Goal: Complete application form

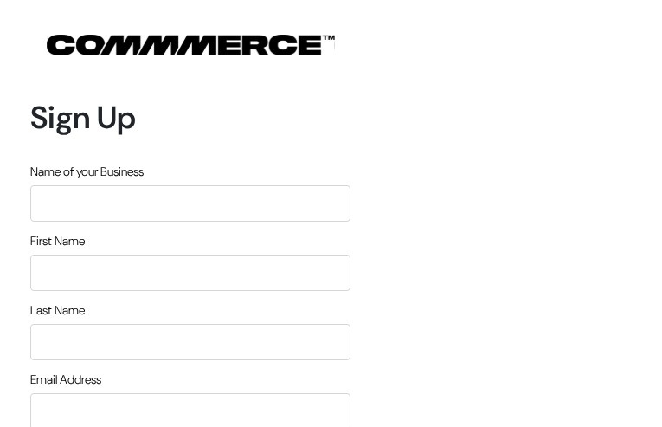
type input "ulfJMTuaDEM"
type input "tTiDntSdemviKjY"
type input "FQKBRHwlxfTfo"
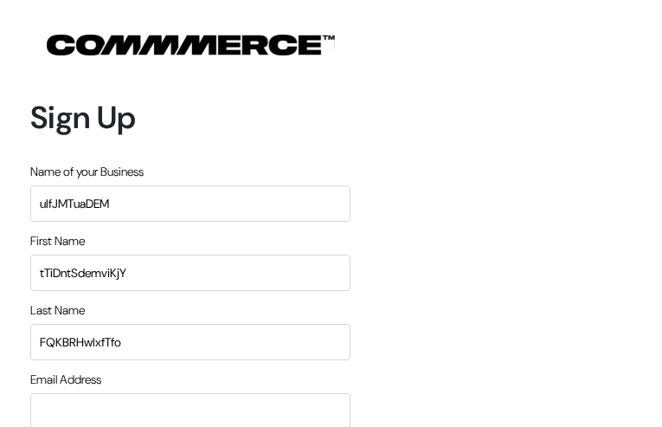
type input "michaelcbudde@gmail.com"
type input "2662729527"
type input "FtJJDnfzaqRM"
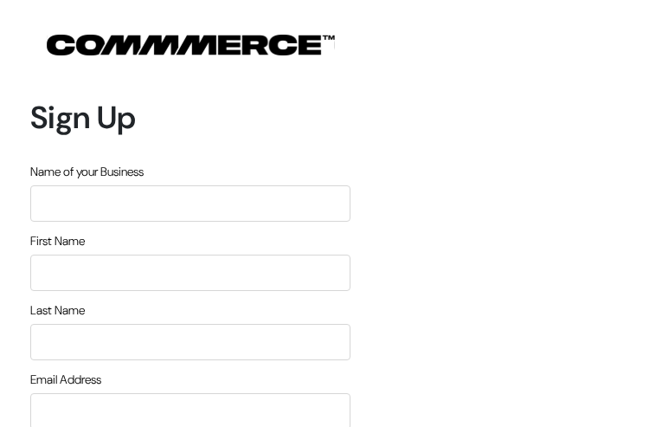
type input "fipYjMSeFsKnJXA"
type input "aNlkMstqPWjHA"
type input "eNVIxSFIskVGB"
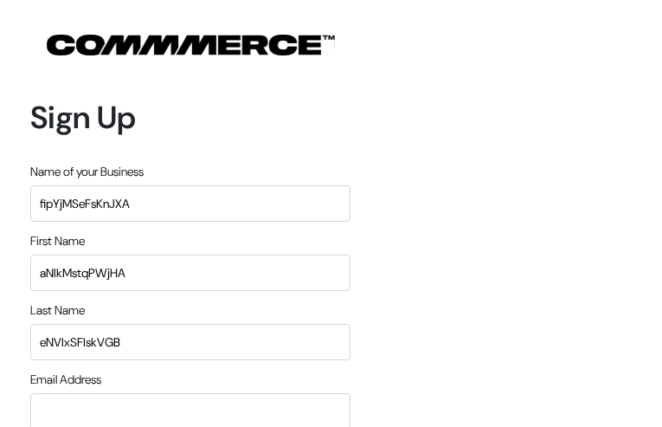
type input "[EMAIL_ADDRESS][DOMAIN_NAME]"
type input "5369034276"
type input "ukiKJlvjc"
